Goal: Complete application form

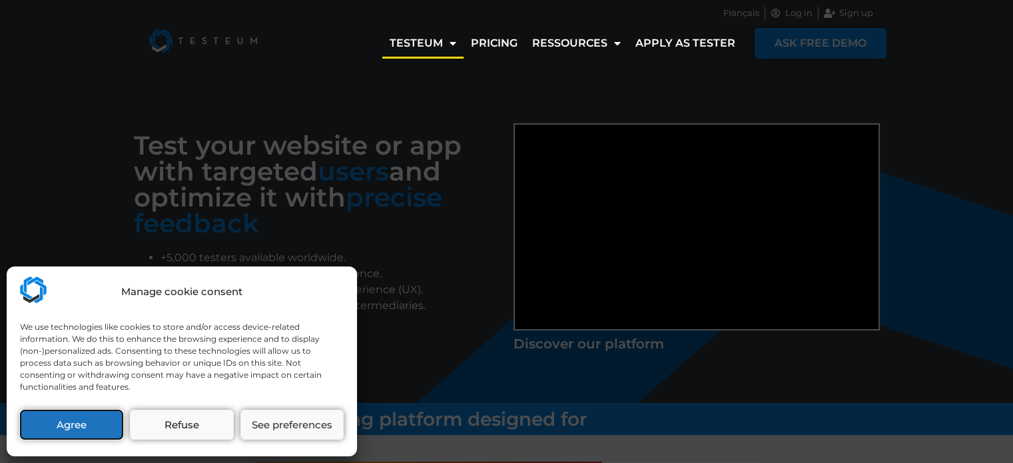
click at [59, 415] on button "Agree" at bounding box center [71, 425] width 103 height 30
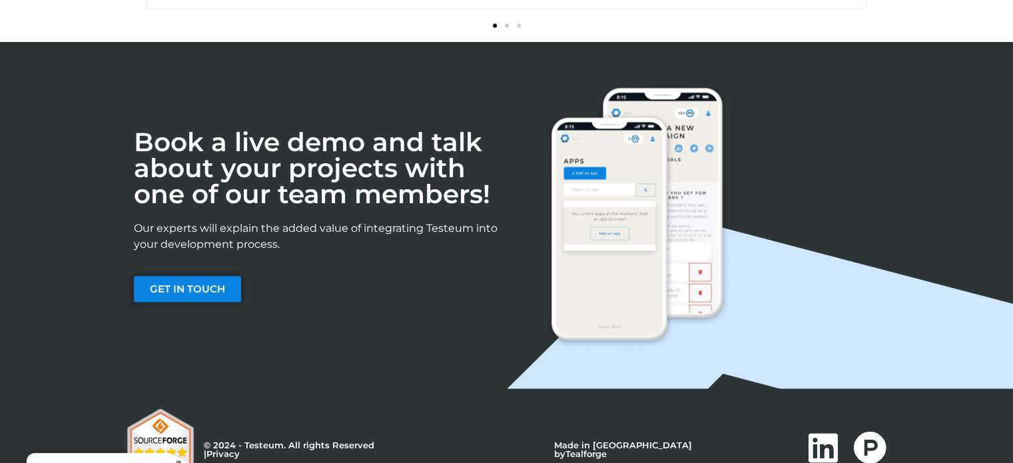
scroll to position [2254, 0]
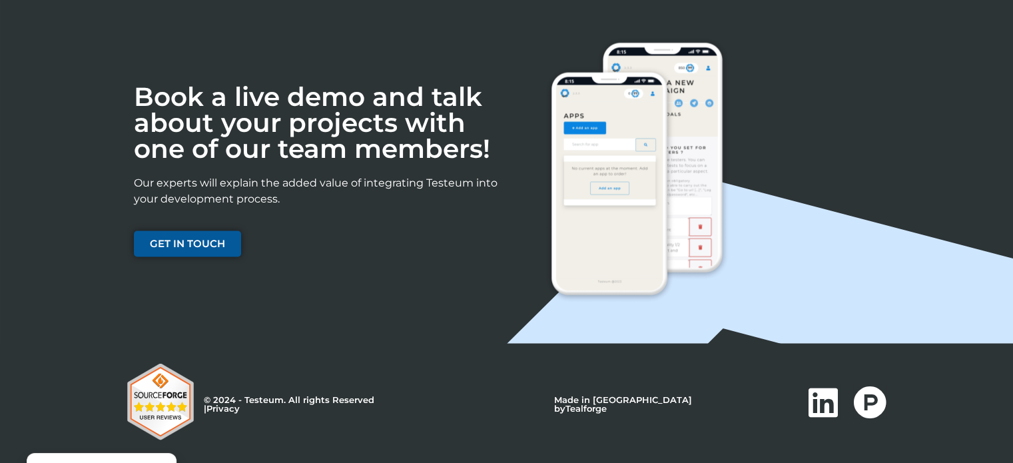
click at [173, 242] on span "GET IN TOUCH" at bounding box center [187, 243] width 75 height 10
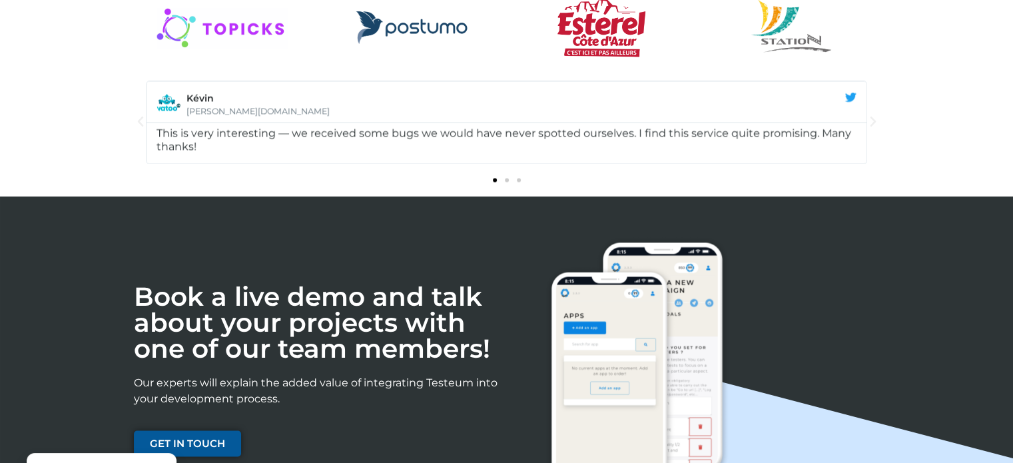
scroll to position [1788, 0]
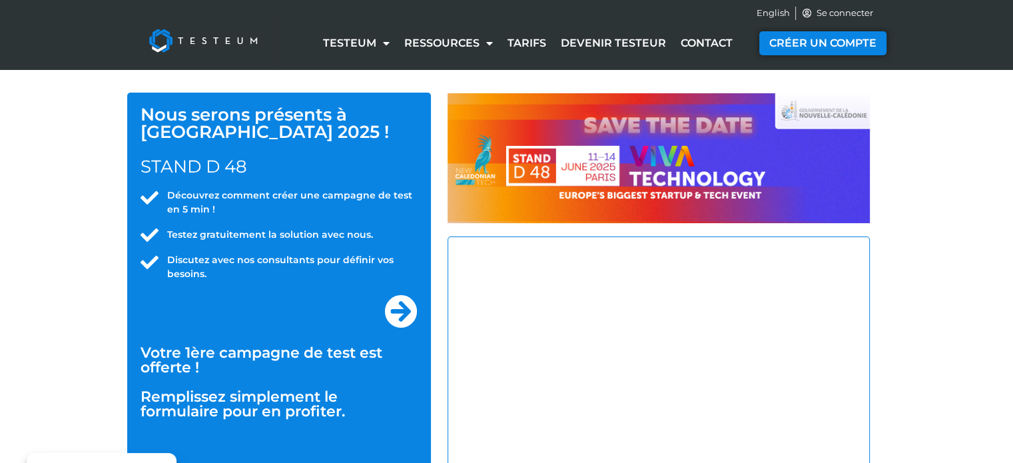
select select "AE"
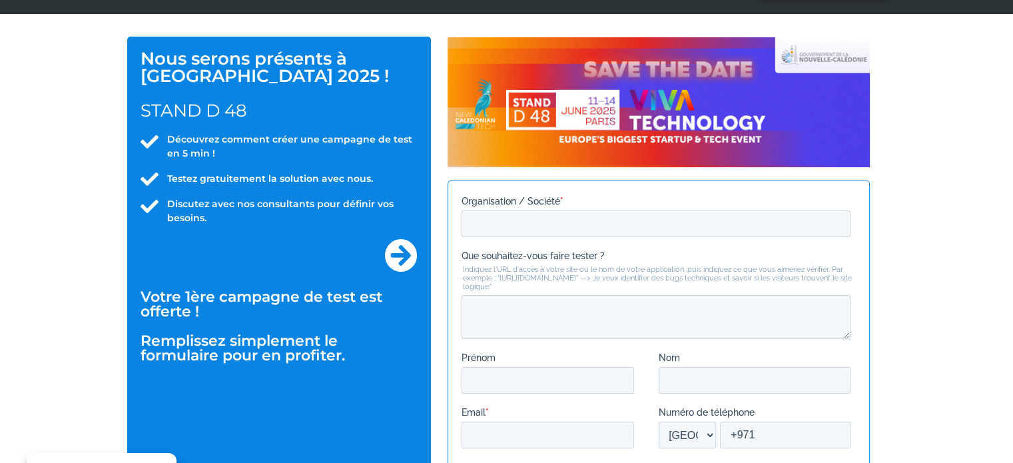
scroll to position [133, 0]
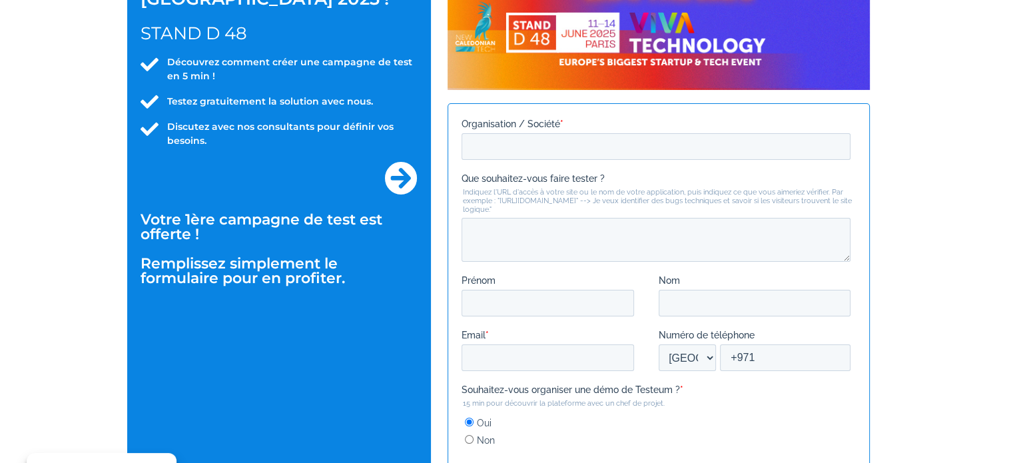
click at [522, 114] on div at bounding box center [659, 402] width 422 height 599
click at [524, 137] on input "Organisation / Société *" at bounding box center [655, 146] width 389 height 27
type input "Innohive"
click at [500, 251] on textarea "Que souhaitez-vous faire tester ?" at bounding box center [655, 239] width 389 height 44
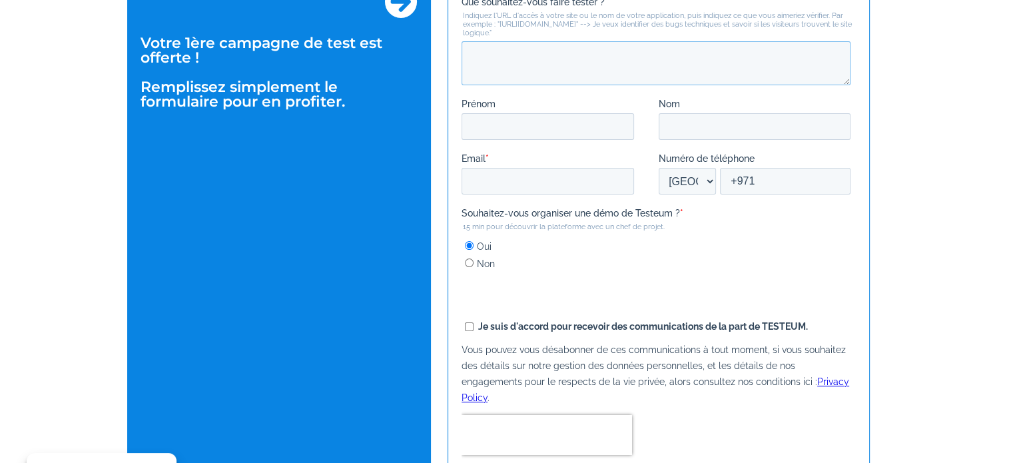
scroll to position [200, 0]
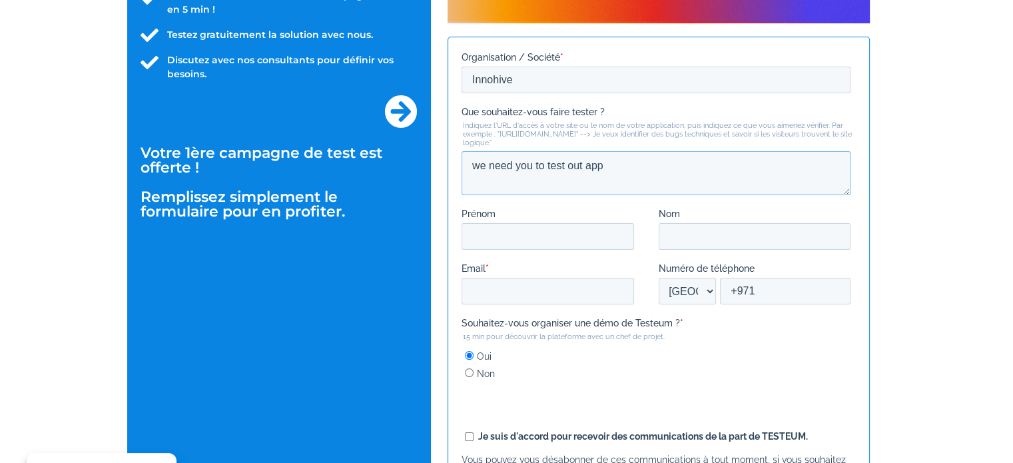
type textarea "we need you to test out app"
click at [533, 240] on input "Prénom" at bounding box center [547, 235] width 173 height 27
type input "Katerya"
type input "[PERSON_NAME]"
type input "[EMAIL_ADDRESS][DOMAIN_NAME]"
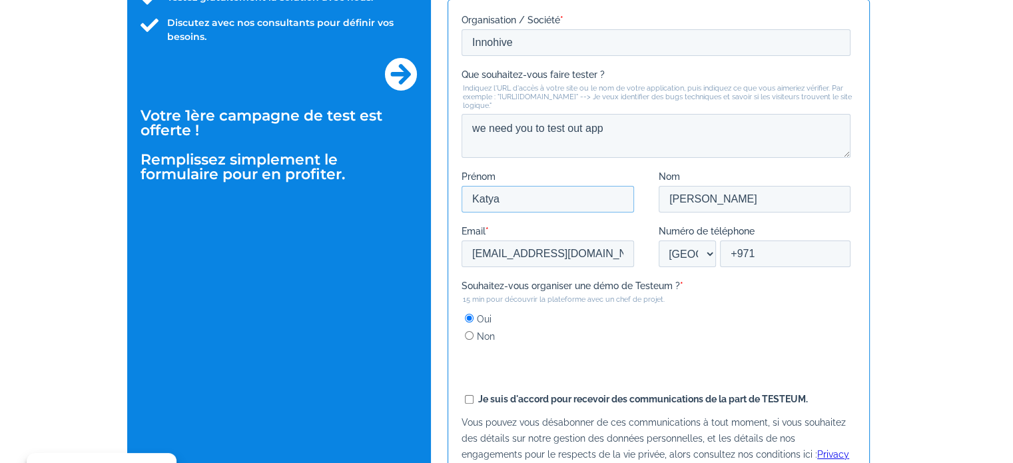
scroll to position [266, 0]
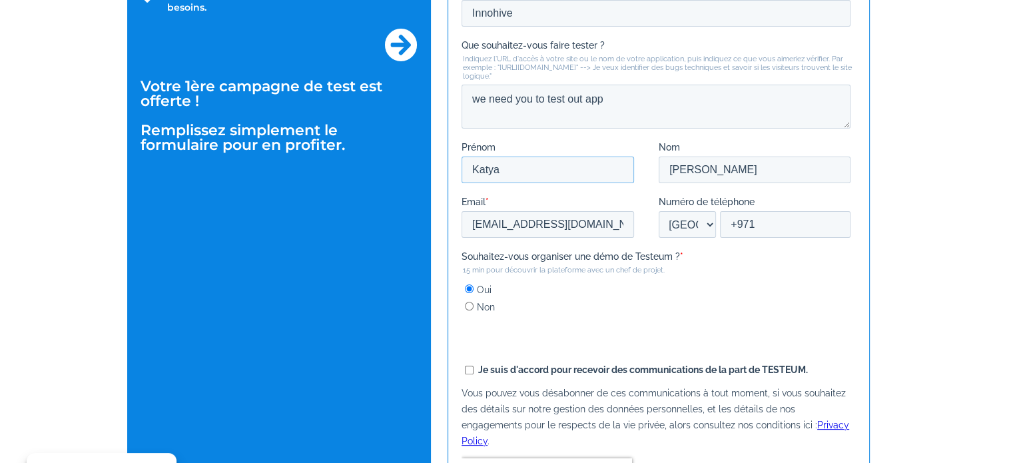
type input "Katya"
click at [796, 208] on div "Numéro de téléphone [GEOGRAPHIC_DATA] (‫[GEOGRAPHIC_DATA]‬‎) [GEOGRAPHIC_DATA] …" at bounding box center [756, 216] width 197 height 43
click at [789, 225] on input "+971" at bounding box center [784, 224] width 131 height 27
type input "[PHONE_NUMBER]"
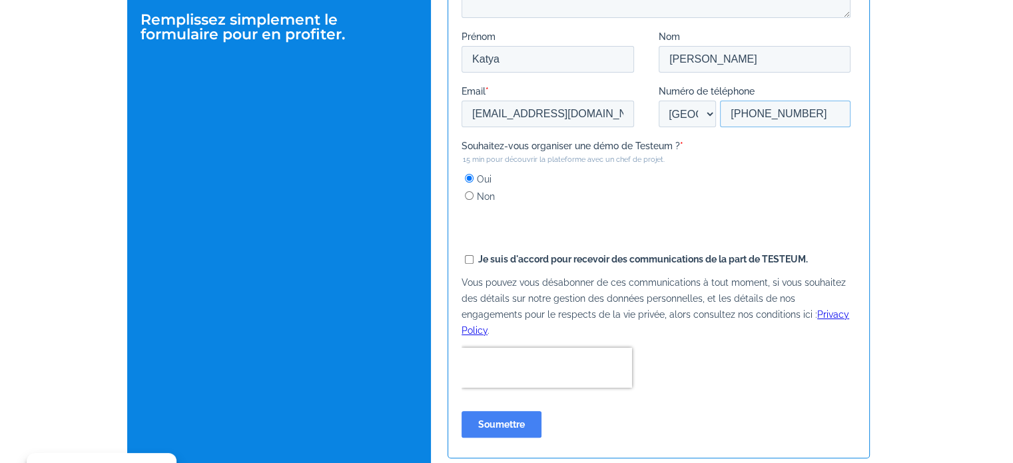
scroll to position [400, 0]
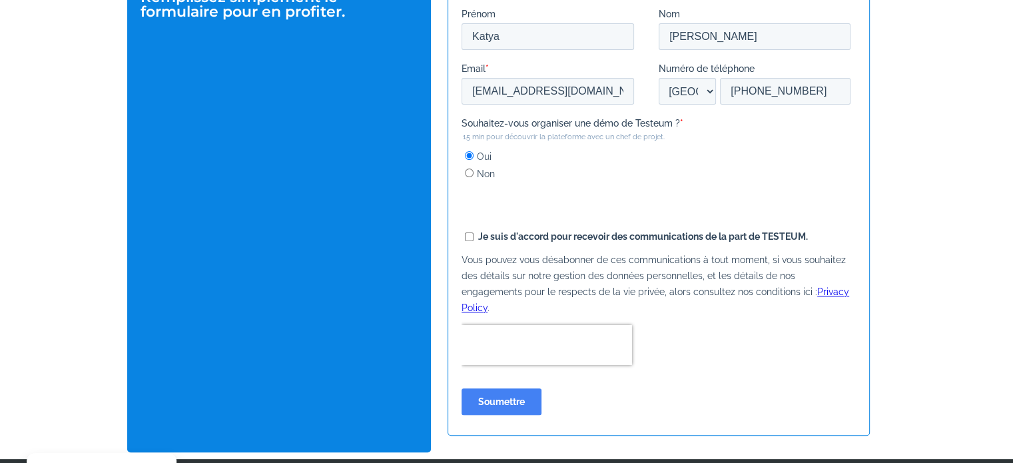
click at [476, 240] on label "Je suis d'accord pour recevoir des communications de la part de TESTEUM." at bounding box center [657, 236] width 386 height 12
click at [473, 240] on input "Je suis d'accord pour recevoir des communications de la part de TESTEUM." at bounding box center [468, 236] width 9 height 9
checkbox input "true"
click at [510, 392] on input "Soumettre" at bounding box center [501, 401] width 80 height 27
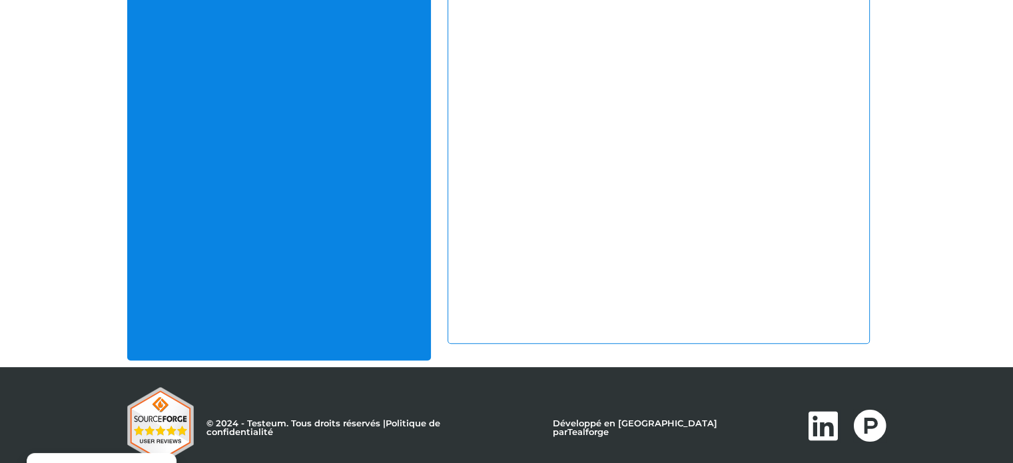
scroll to position [515, 0]
